Goal: Find specific page/section: Find specific page/section

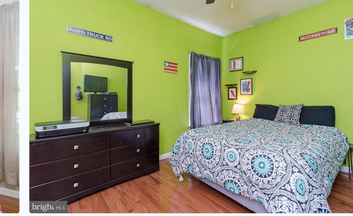
scroll to position [0, 4033]
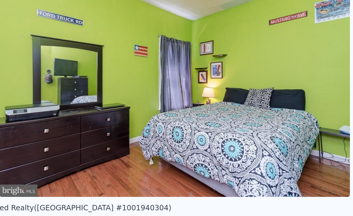
click at [179, 58] on img at bounding box center [265, 68] width 172 height 115
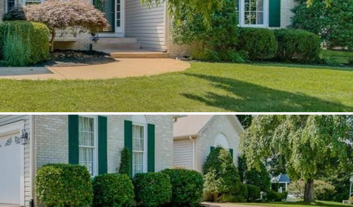
scroll to position [0, 0]
click at [161, 50] on div at bounding box center [176, 51] width 353 height 78
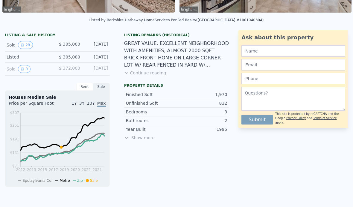
scroll to position [139, 0]
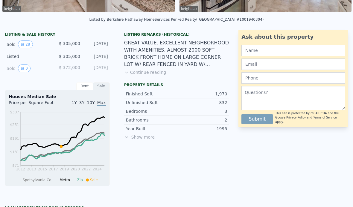
click at [146, 72] on button "Continue reading" at bounding box center [145, 72] width 42 height 6
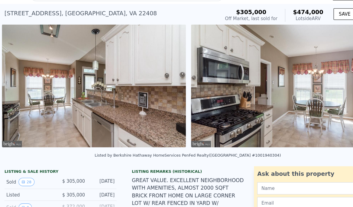
scroll to position [0, 0]
click at [156, 19] on div "[STREET_ADDRESS] Sold [DATE] for $305k (~ARV $474k )" at bounding box center [104, 27] width 199 height 17
click at [150, 19] on div "[STREET_ADDRESS] Sold [DATE] for $305k (~ARV $474k )" at bounding box center [104, 27] width 199 height 17
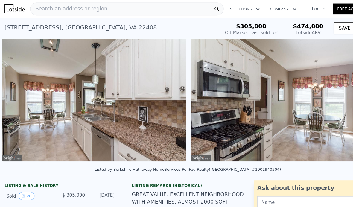
click at [117, 13] on div "Search an address or region" at bounding box center [119, 8] width 181 height 12
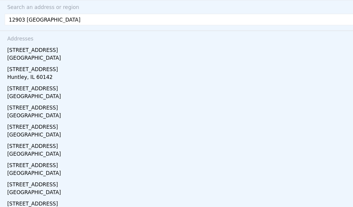
type input "12903 [GEOGRAPHIC_DATA]"
click at [28, 58] on div "[GEOGRAPHIC_DATA]" at bounding box center [177, 55] width 341 height 8
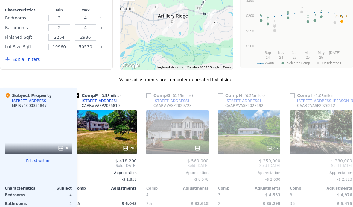
scroll to position [0, 368]
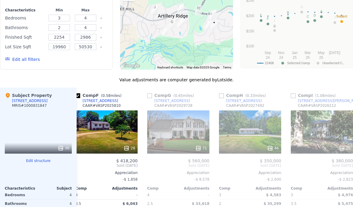
click at [185, 137] on div "71" at bounding box center [178, 131] width 62 height 43
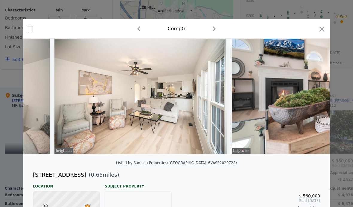
scroll to position [0, 3344]
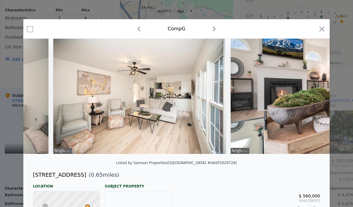
click at [322, 32] on icon "button" at bounding box center [322, 29] width 8 height 8
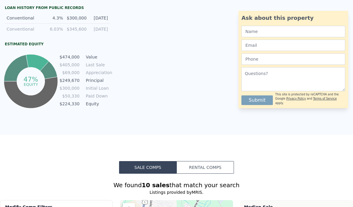
scroll to position [337, 0]
